Goal: Information Seeking & Learning: Learn about a topic

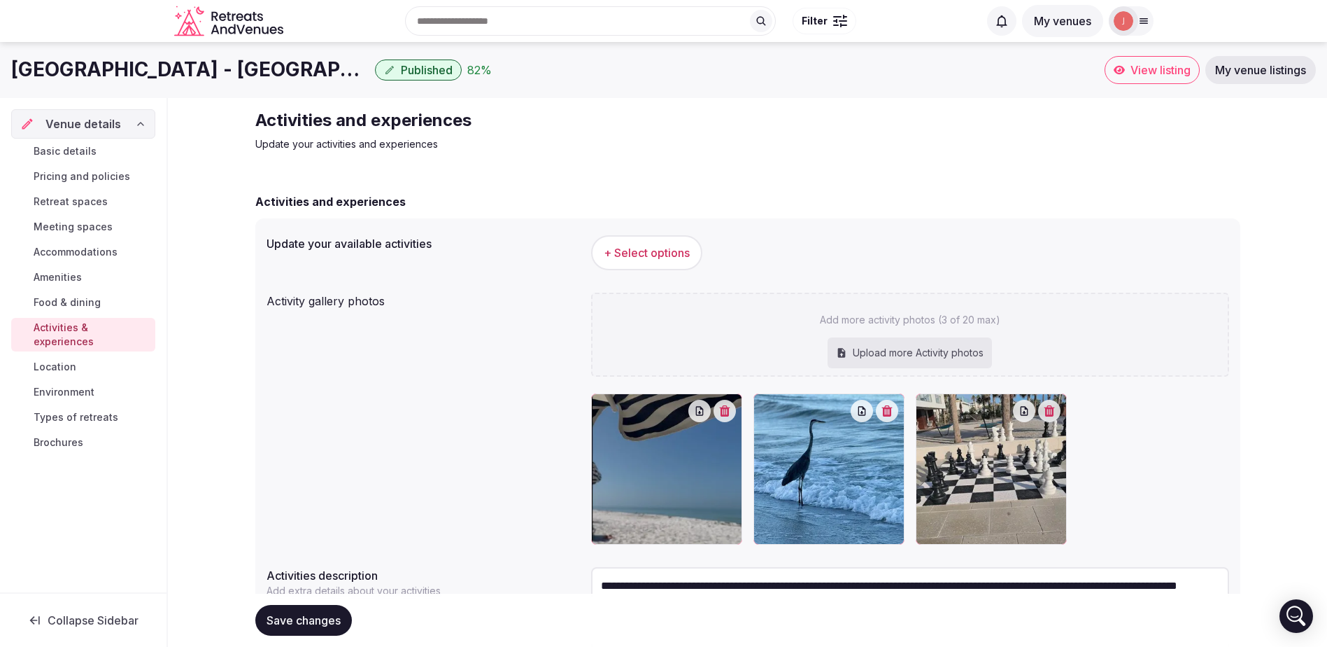
click at [663, 253] on span "+ Select options" at bounding box center [647, 252] width 86 height 15
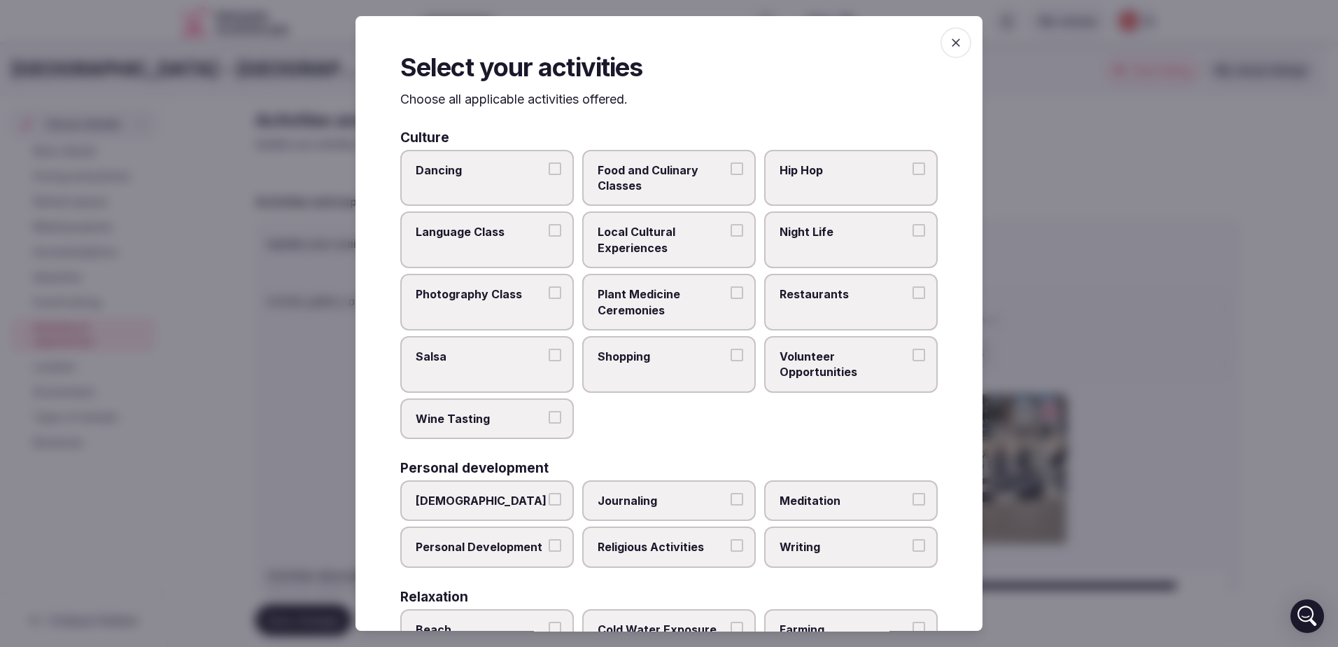
click at [912, 291] on button "Restaurants" at bounding box center [918, 292] width 13 height 13
click at [731, 352] on button "Shopping" at bounding box center [737, 354] width 13 height 13
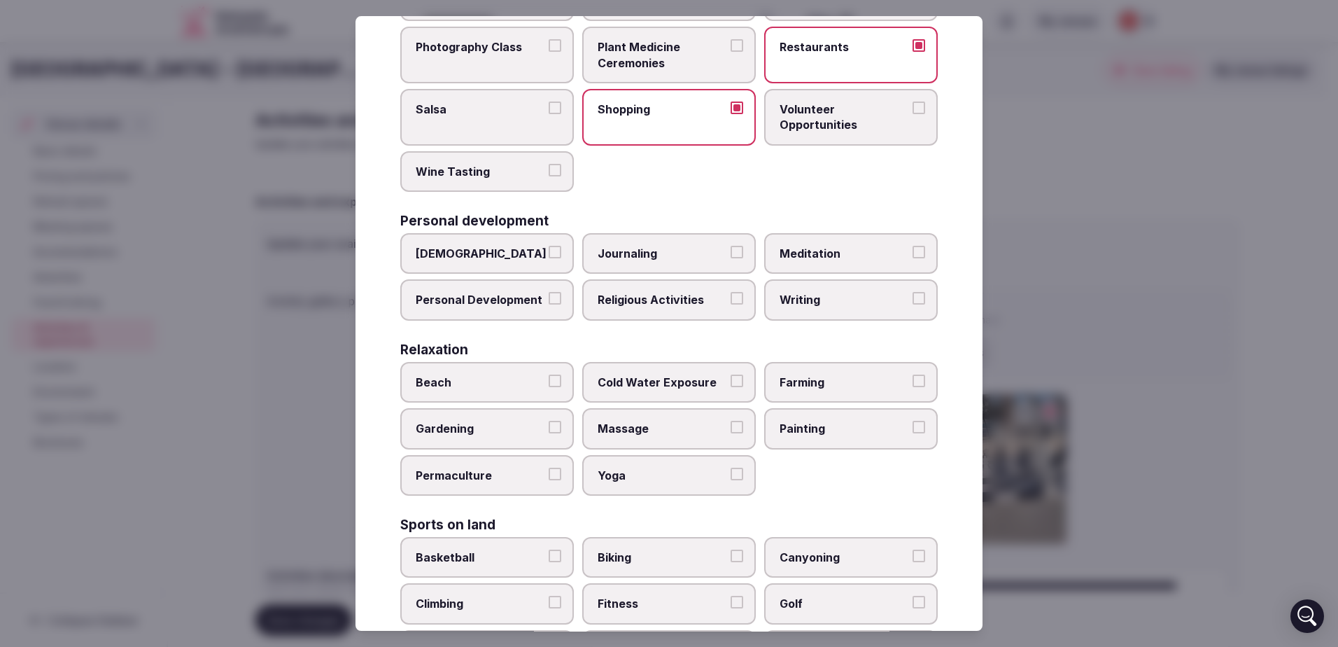
scroll to position [280, 0]
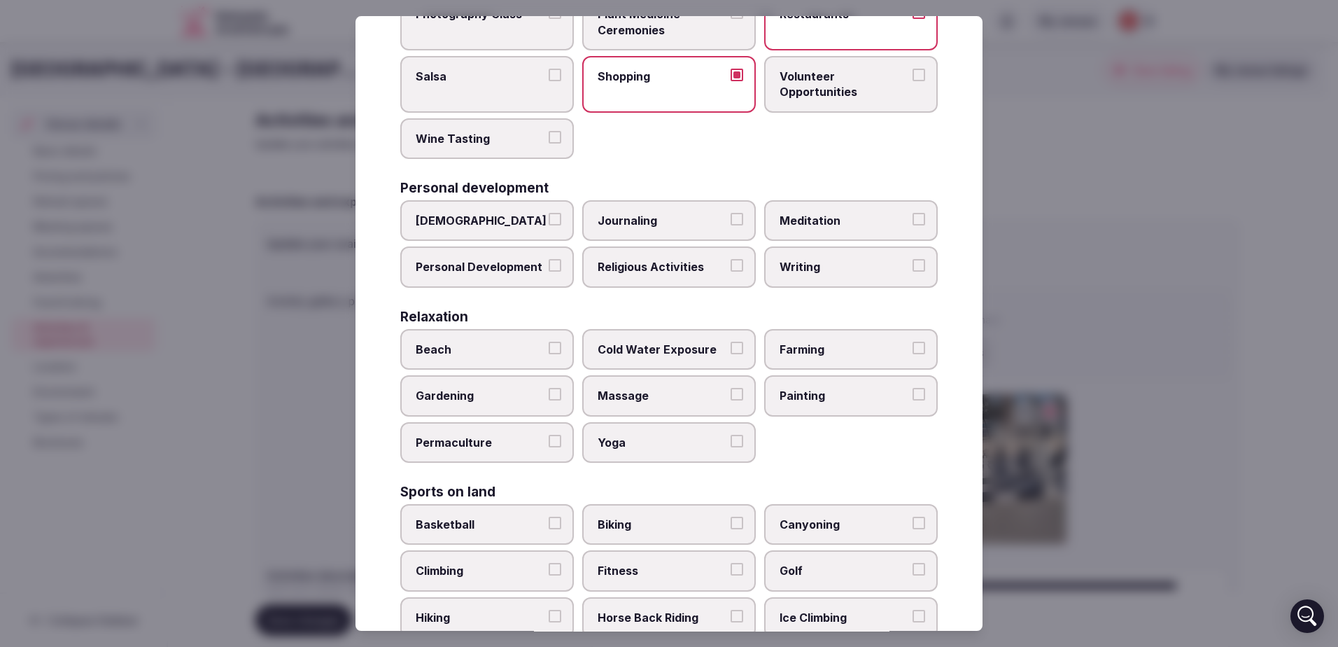
click at [550, 343] on button "Beach" at bounding box center [555, 347] width 13 height 13
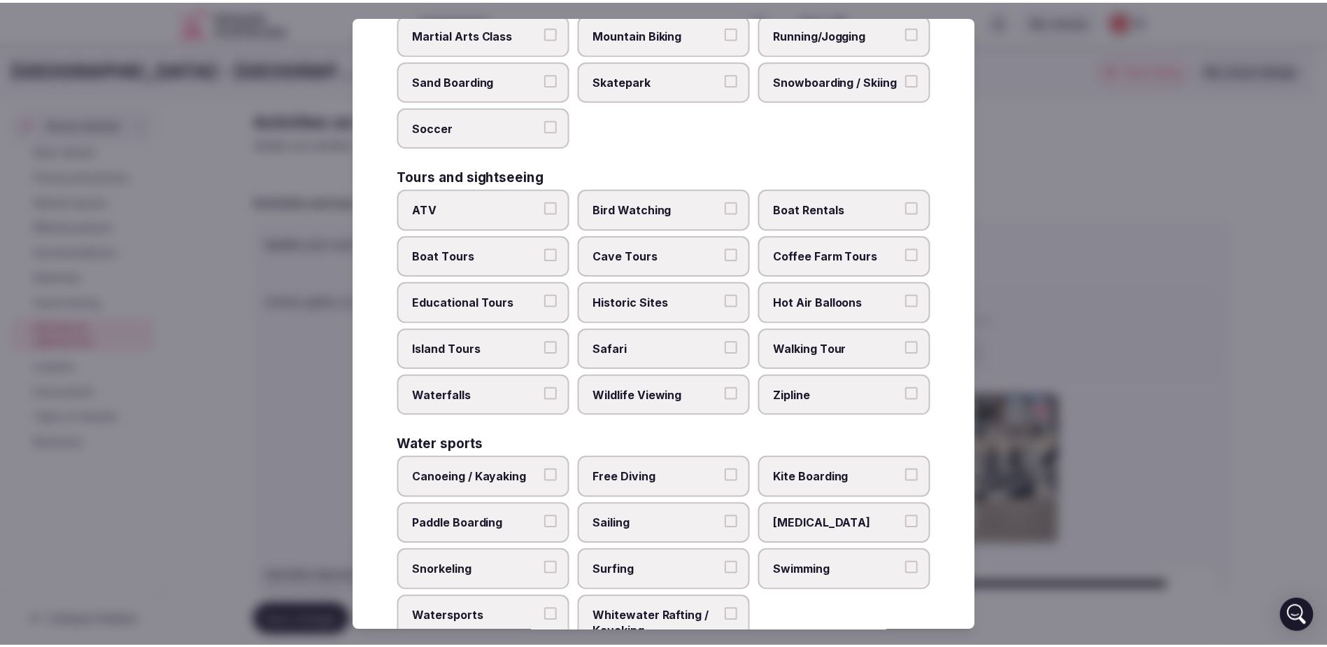
scroll to position [965, 0]
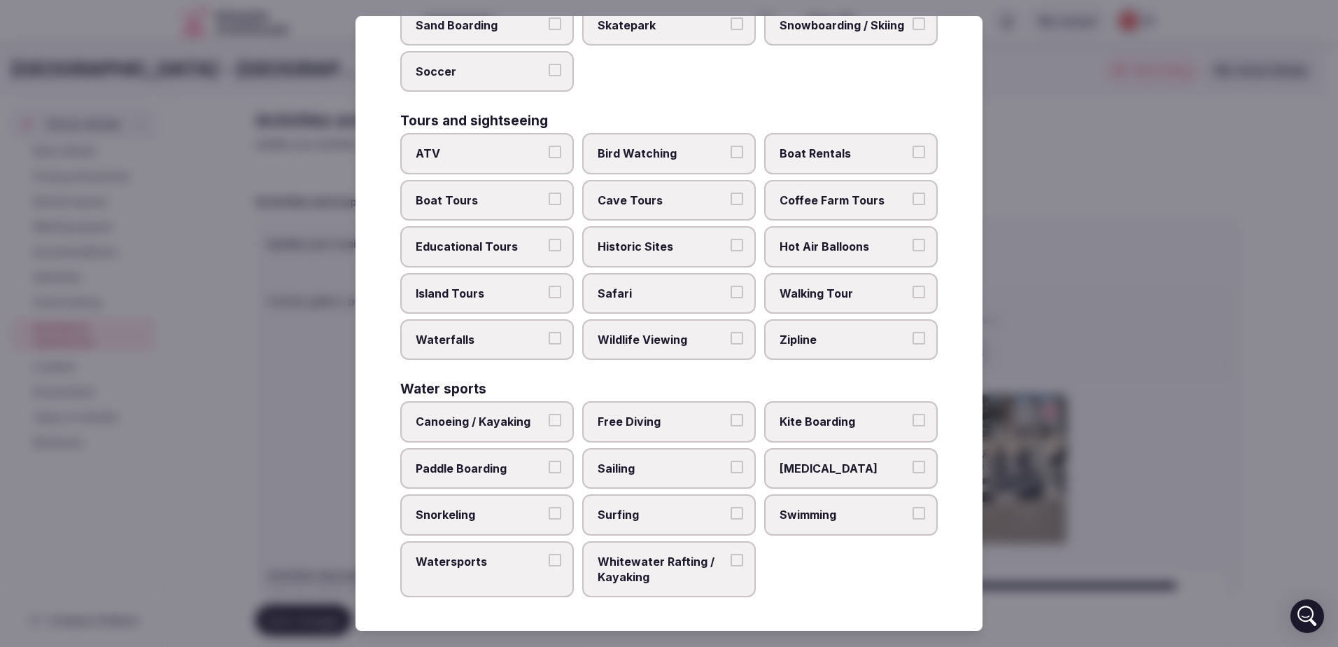
click at [732, 560] on button "Whitewater Rafting / Kayaking" at bounding box center [737, 559] width 13 height 13
click at [549, 465] on button "Paddle Boarding" at bounding box center [555, 466] width 13 height 13
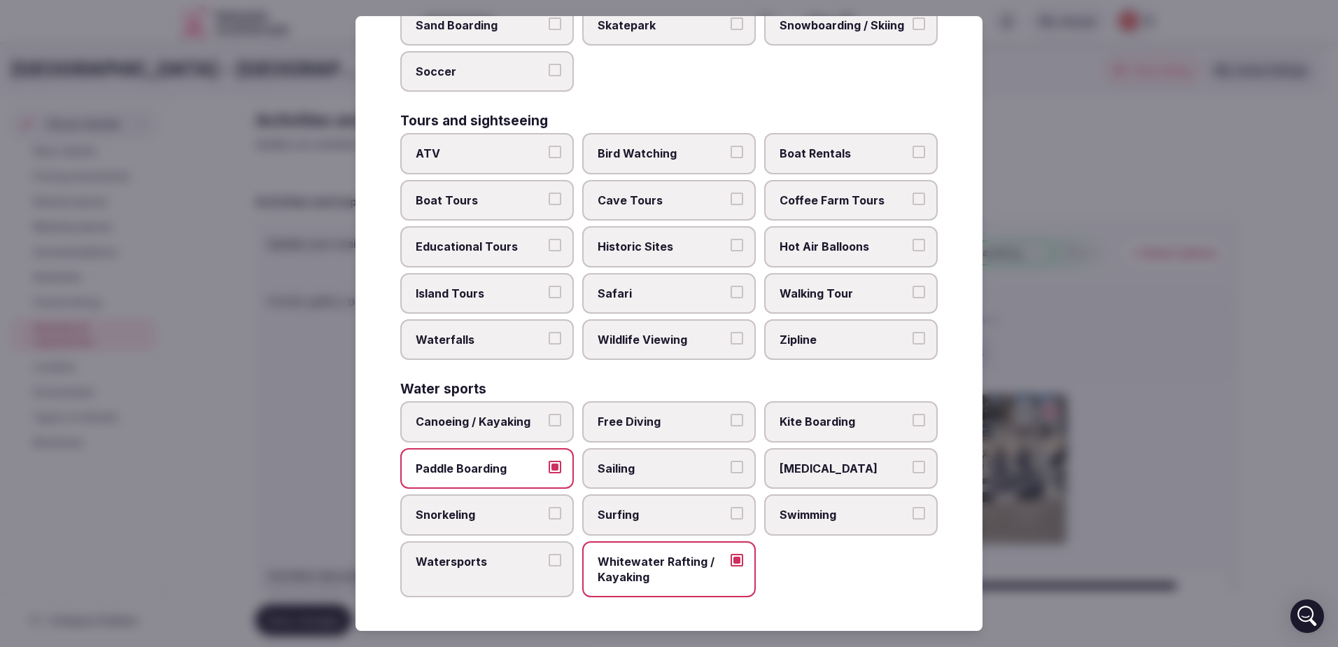
click at [1012, 130] on div at bounding box center [669, 323] width 1338 height 647
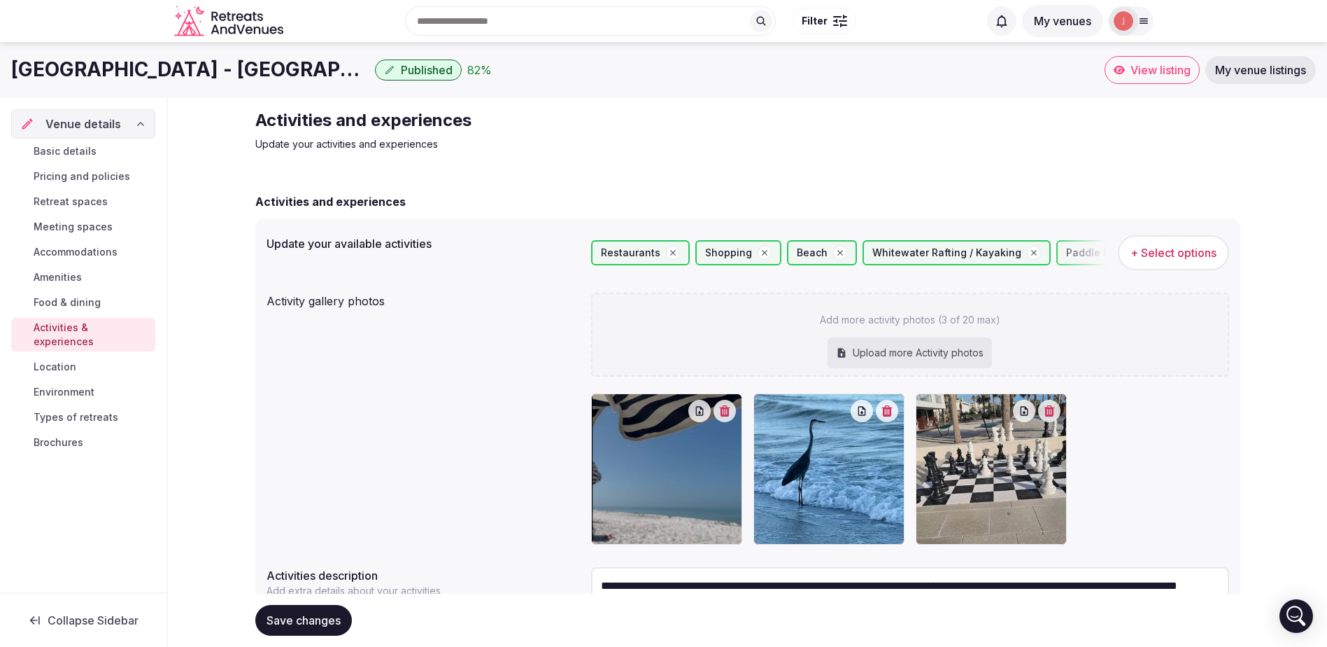
scroll to position [120, 0]
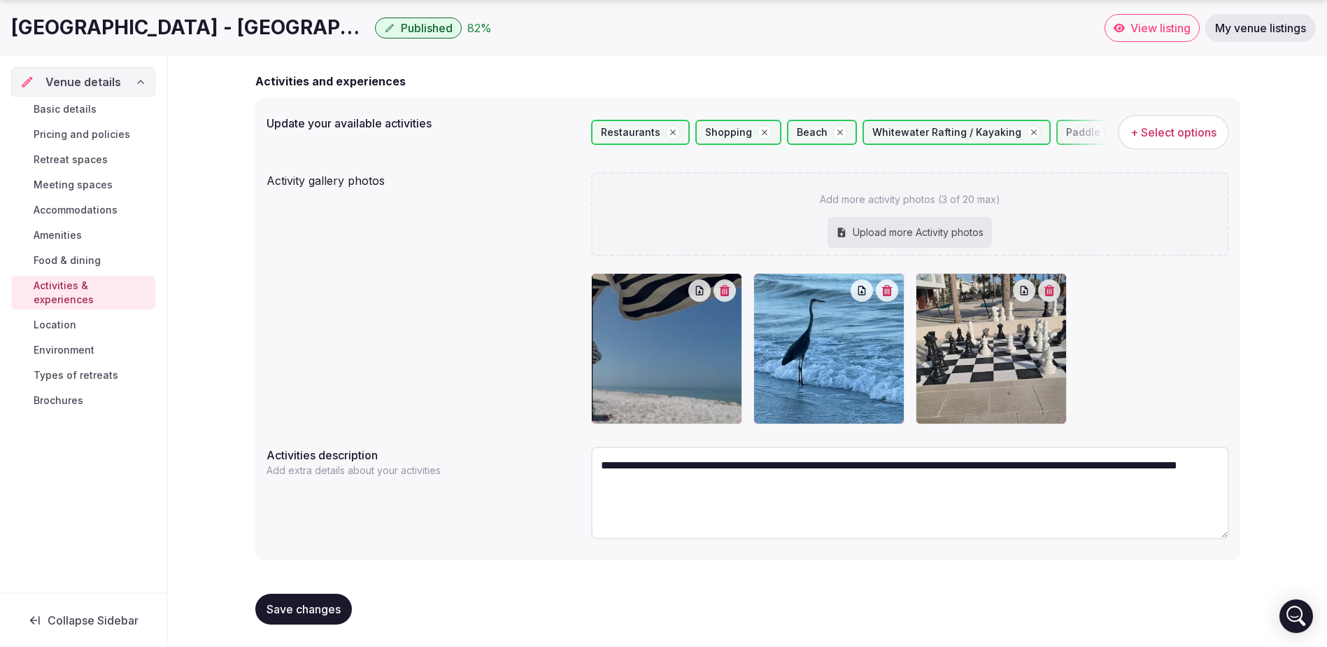
click at [336, 608] on span "Save changes" at bounding box center [304, 609] width 74 height 14
click at [66, 318] on span "Location" at bounding box center [55, 325] width 43 height 14
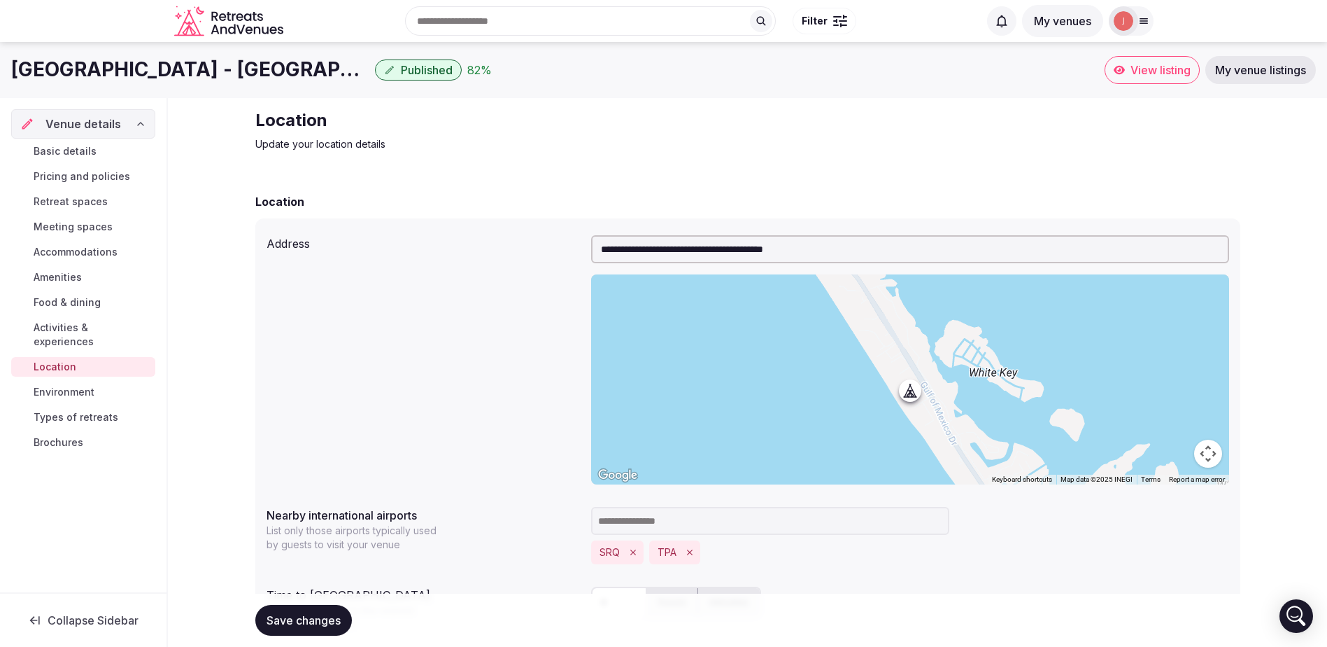
click at [66, 385] on span "Environment" at bounding box center [64, 392] width 61 height 14
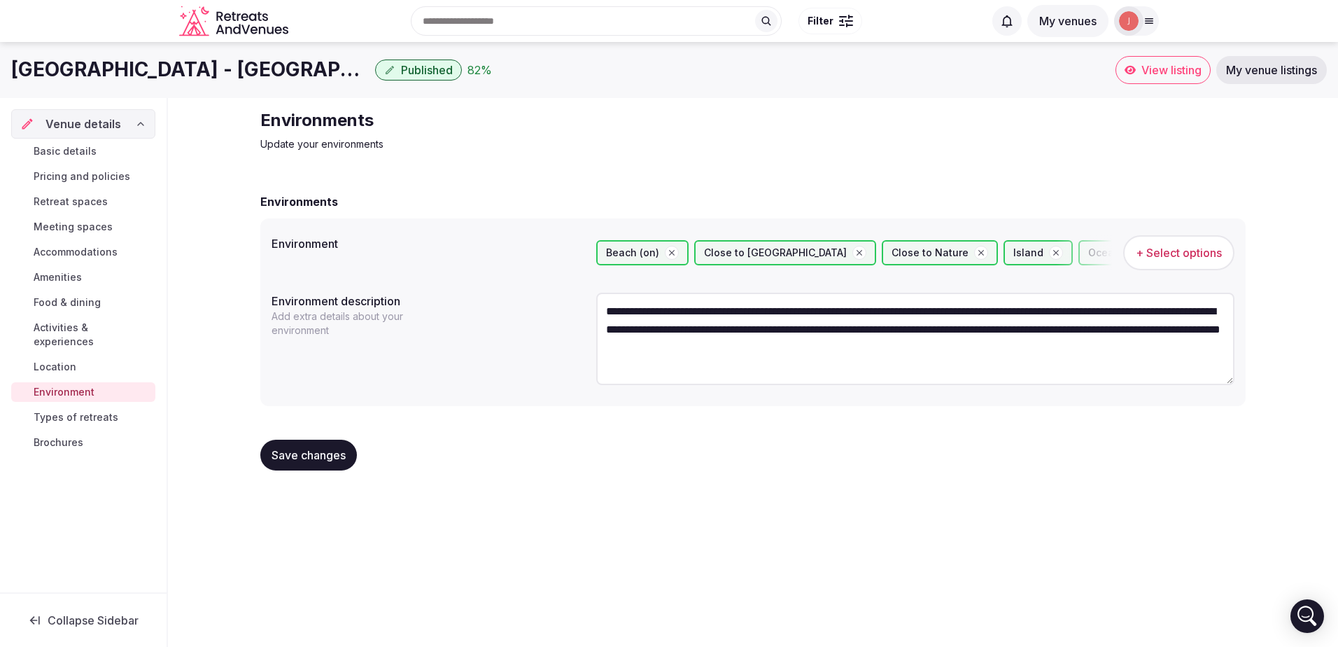
click at [63, 410] on span "Types of retreats" at bounding box center [76, 417] width 85 height 14
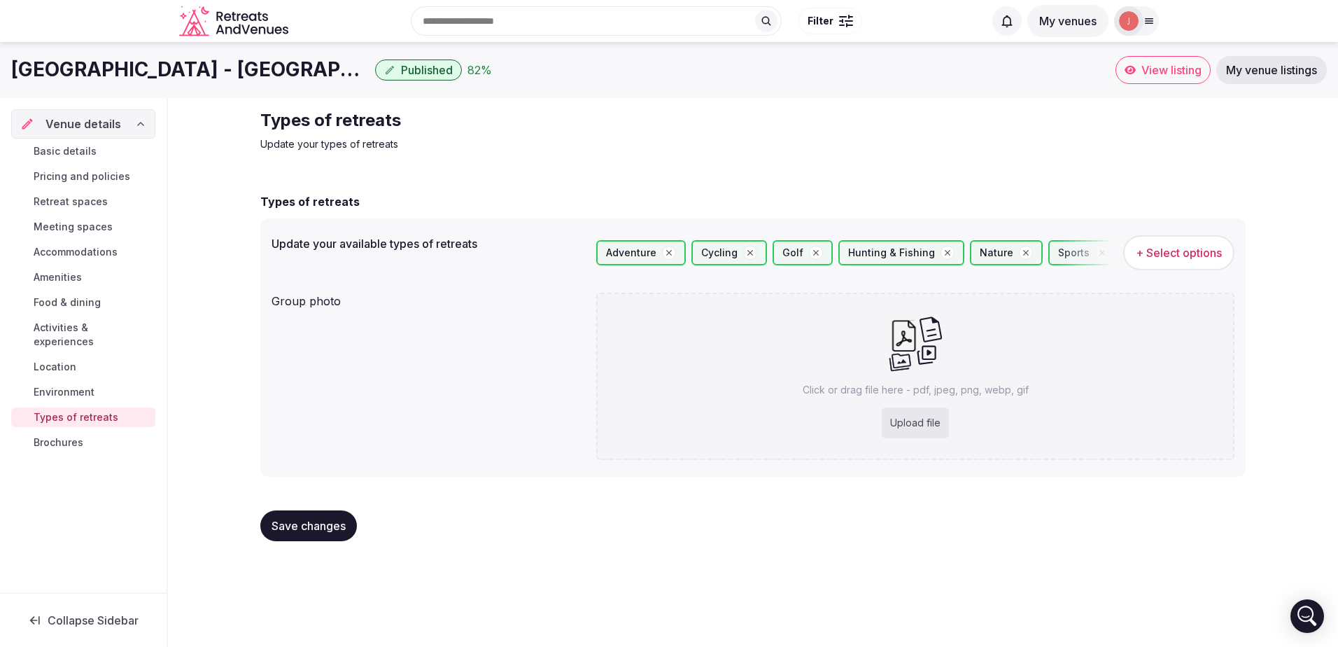
click at [56, 435] on span "Brochures" at bounding box center [59, 442] width 50 height 14
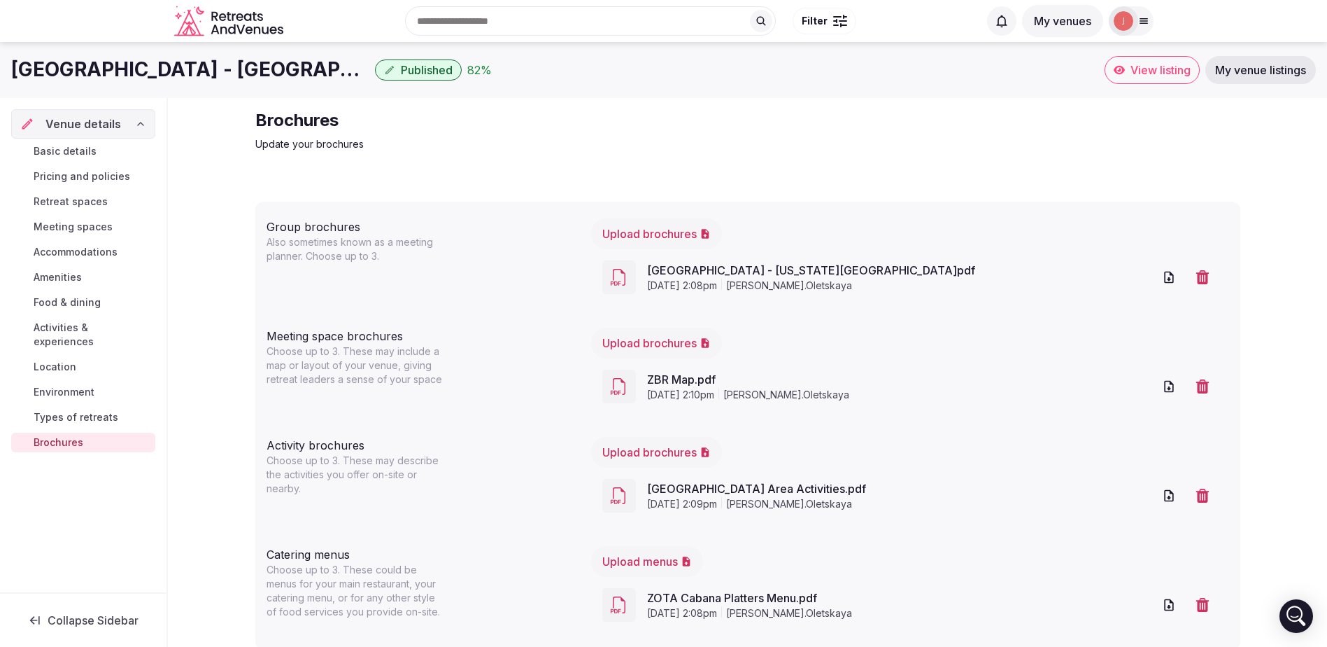
click at [1150, 68] on span "View listing" at bounding box center [1161, 70] width 60 height 14
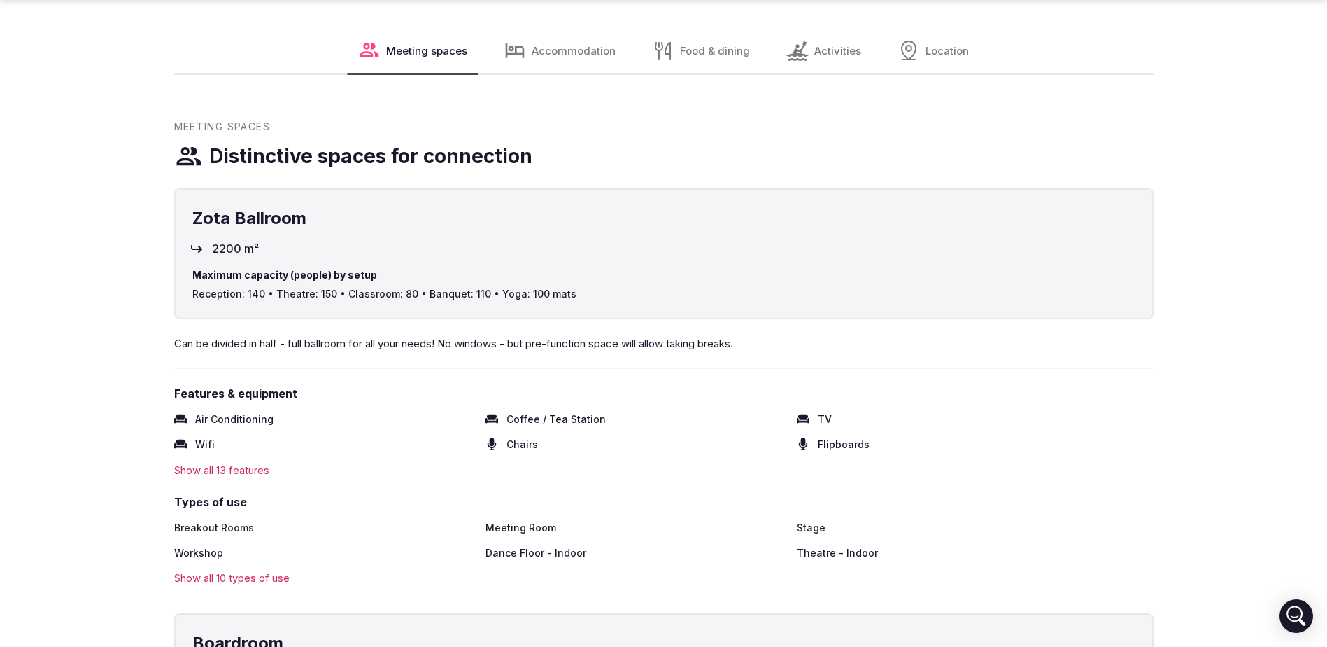
scroll to position [1679, 0]
click at [514, 286] on span "Reception: 140 • Theatre: 150 • Classroom: 80 • Banquet: 110 • Yoga: 100 mats" at bounding box center [663, 293] width 943 height 14
click at [547, 286] on span "Reception: 140 • Theatre: 150 • Classroom: 80 • Banquet: 110 • Yoga: 100 mats" at bounding box center [663, 293] width 943 height 14
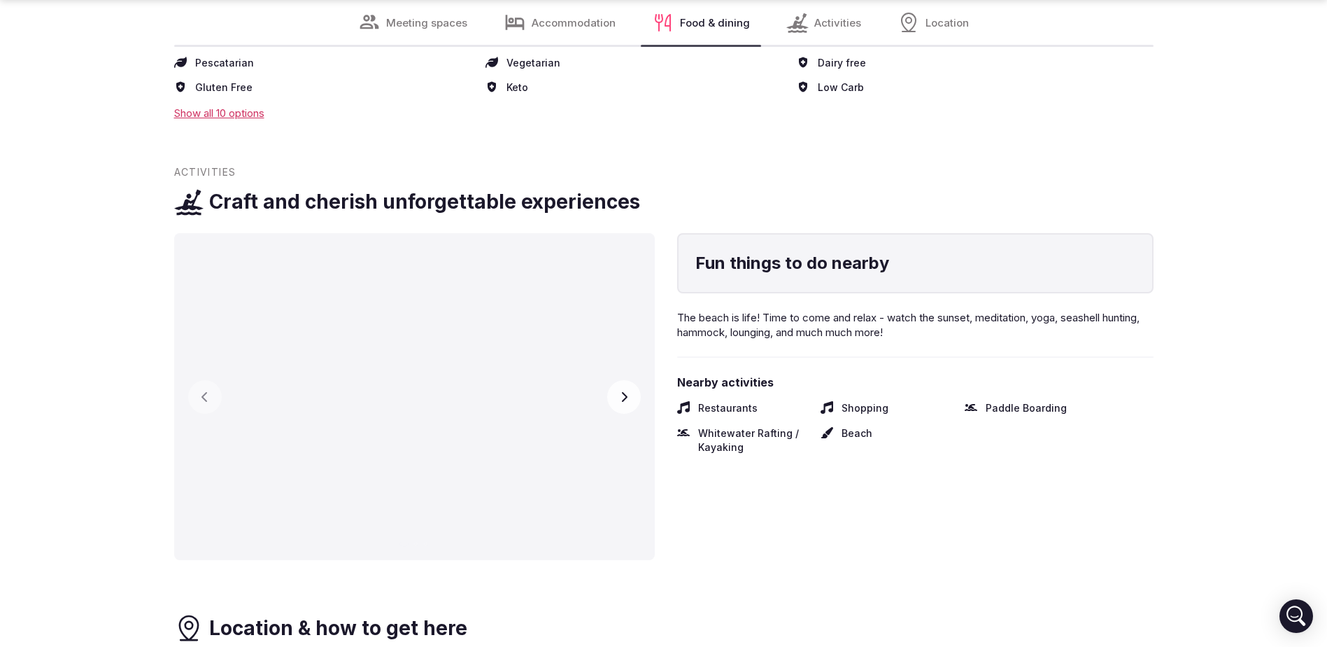
scroll to position [3359, 0]
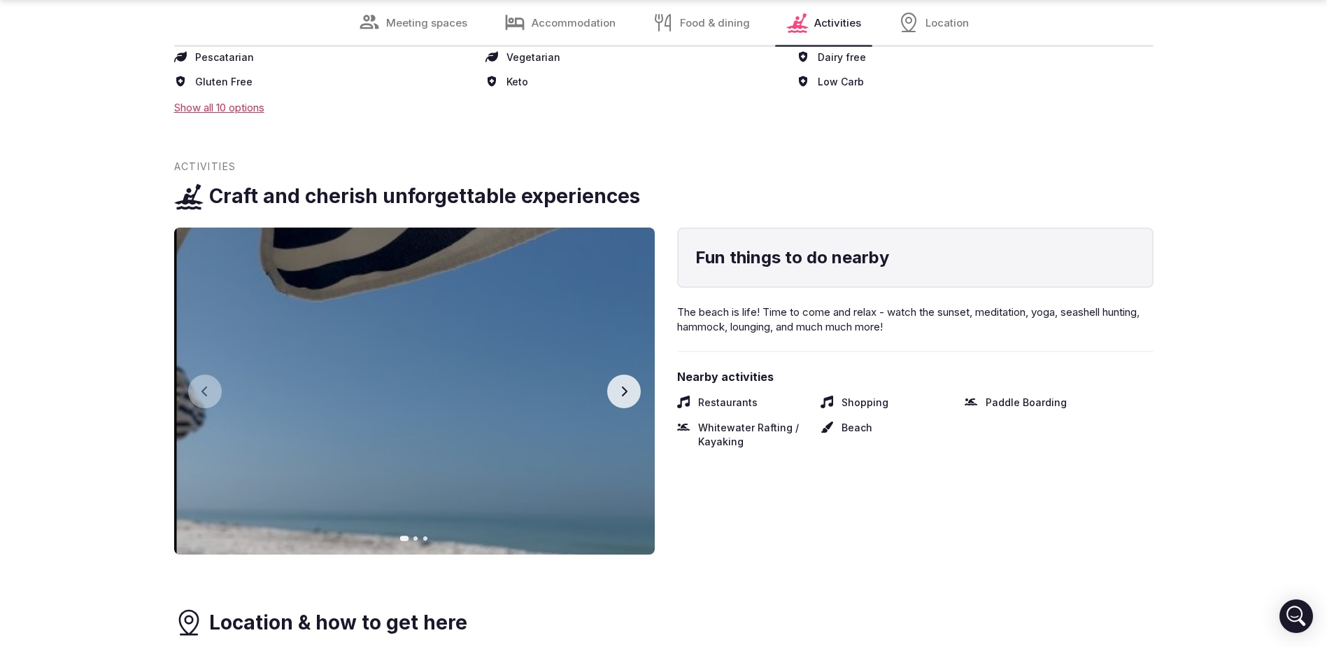
click at [639, 374] on button "Next slide" at bounding box center [624, 391] width 34 height 34
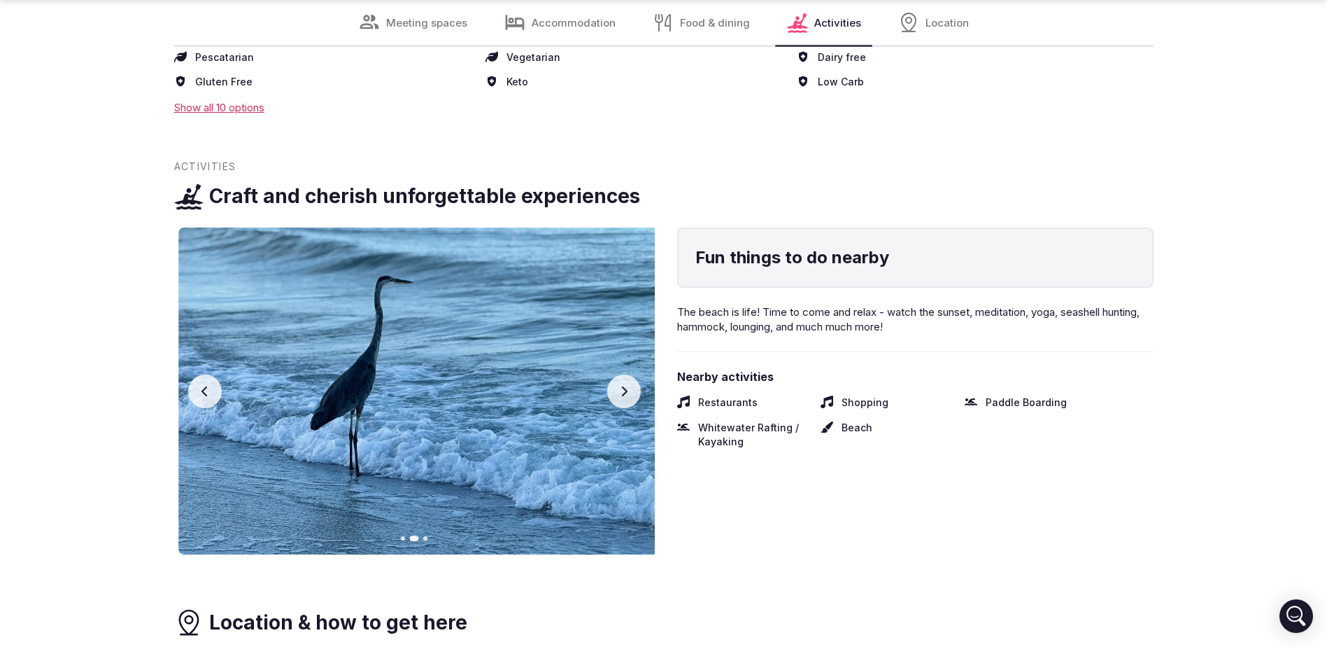
click at [632, 374] on button "Next slide" at bounding box center [624, 391] width 34 height 34
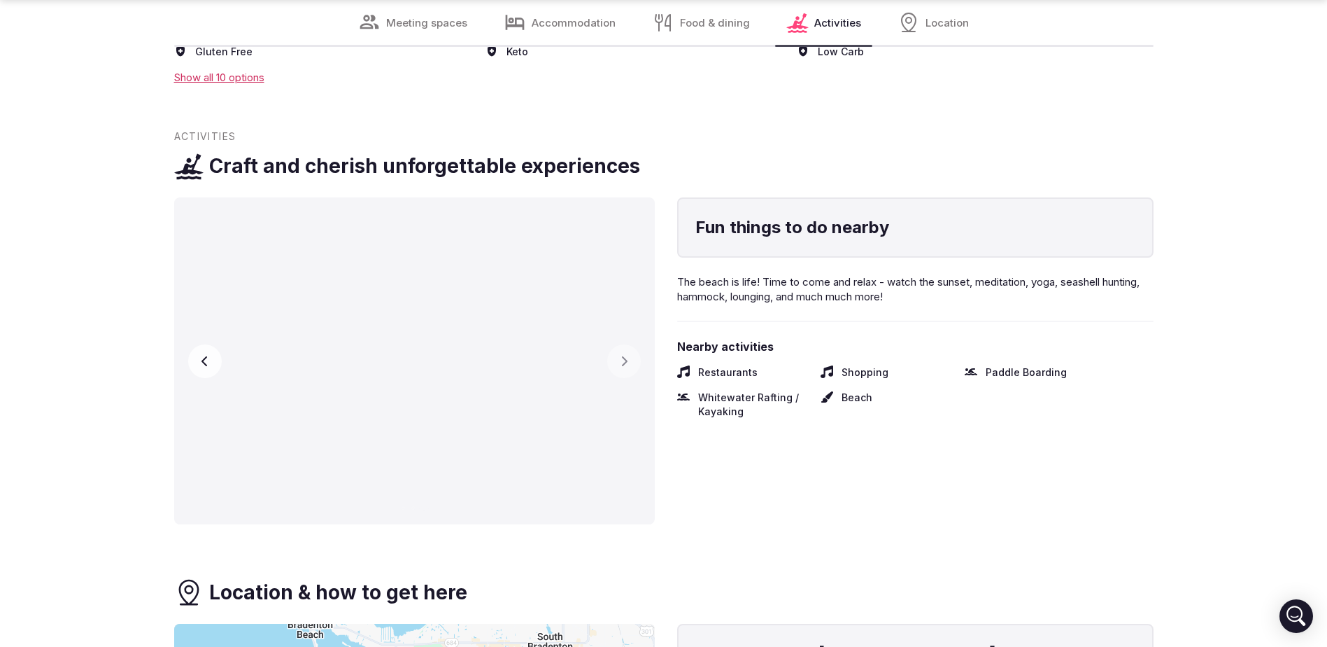
scroll to position [3149, 0]
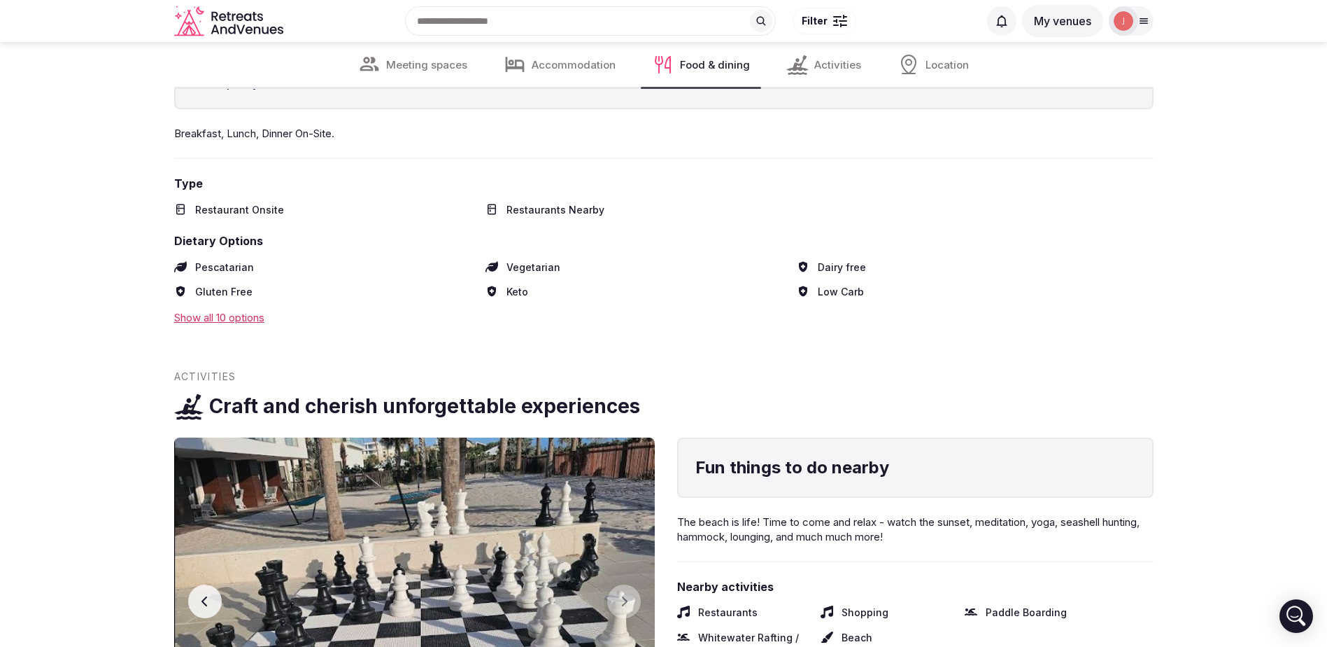
click at [839, 64] on span "Activities" at bounding box center [837, 64] width 47 height 15
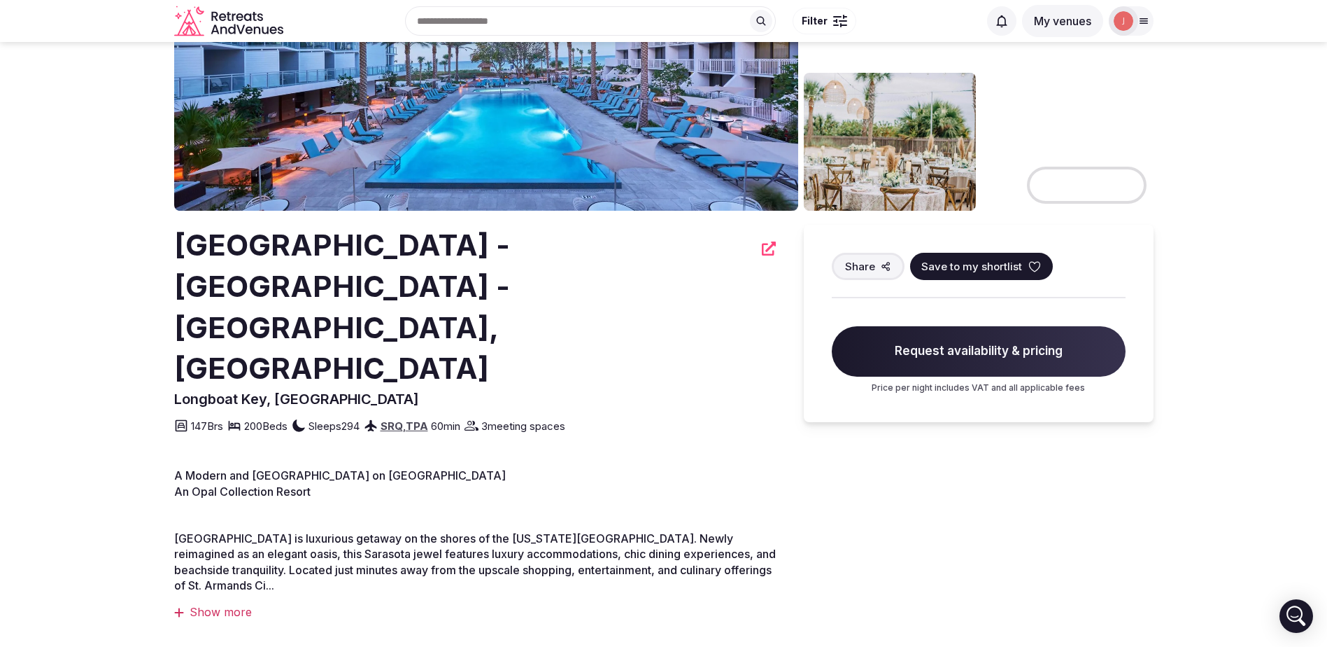
scroll to position [0, 0]
